Goal: Task Accomplishment & Management: Manage account settings

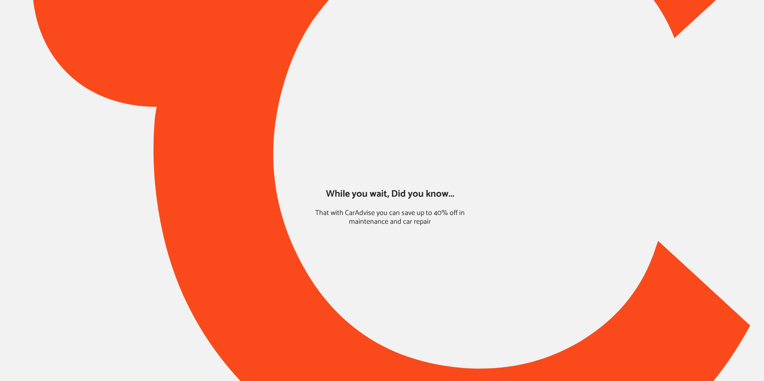
type input "*****"
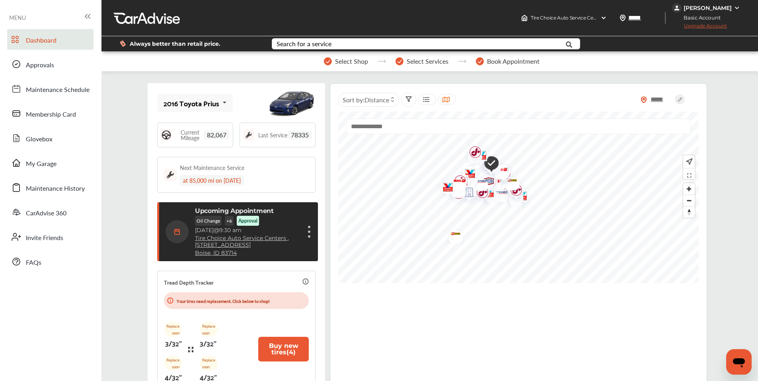
click at [696, 10] on div "[PERSON_NAME]" at bounding box center [708, 7] width 48 height 7
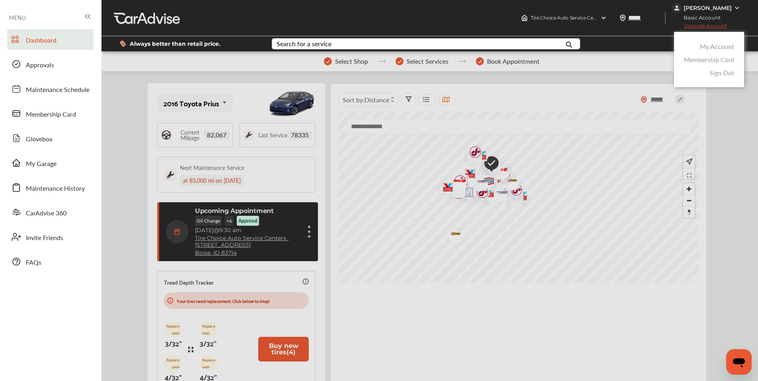
click at [706, 46] on link "My Account" at bounding box center [717, 46] width 34 height 9
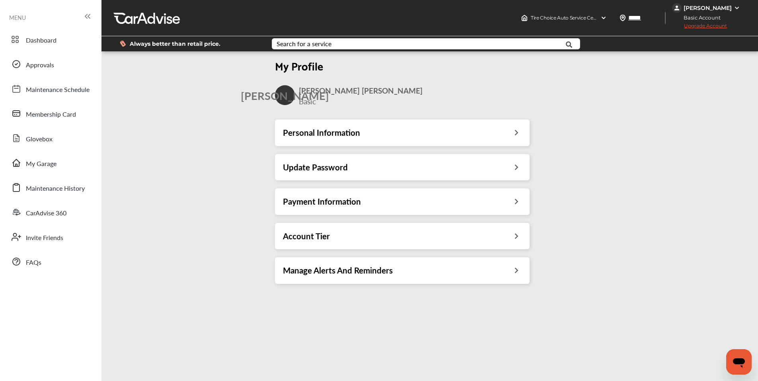
click at [337, 201] on h3 "Payment Information" at bounding box center [322, 201] width 78 height 10
